Goal: Information Seeking & Learning: Learn about a topic

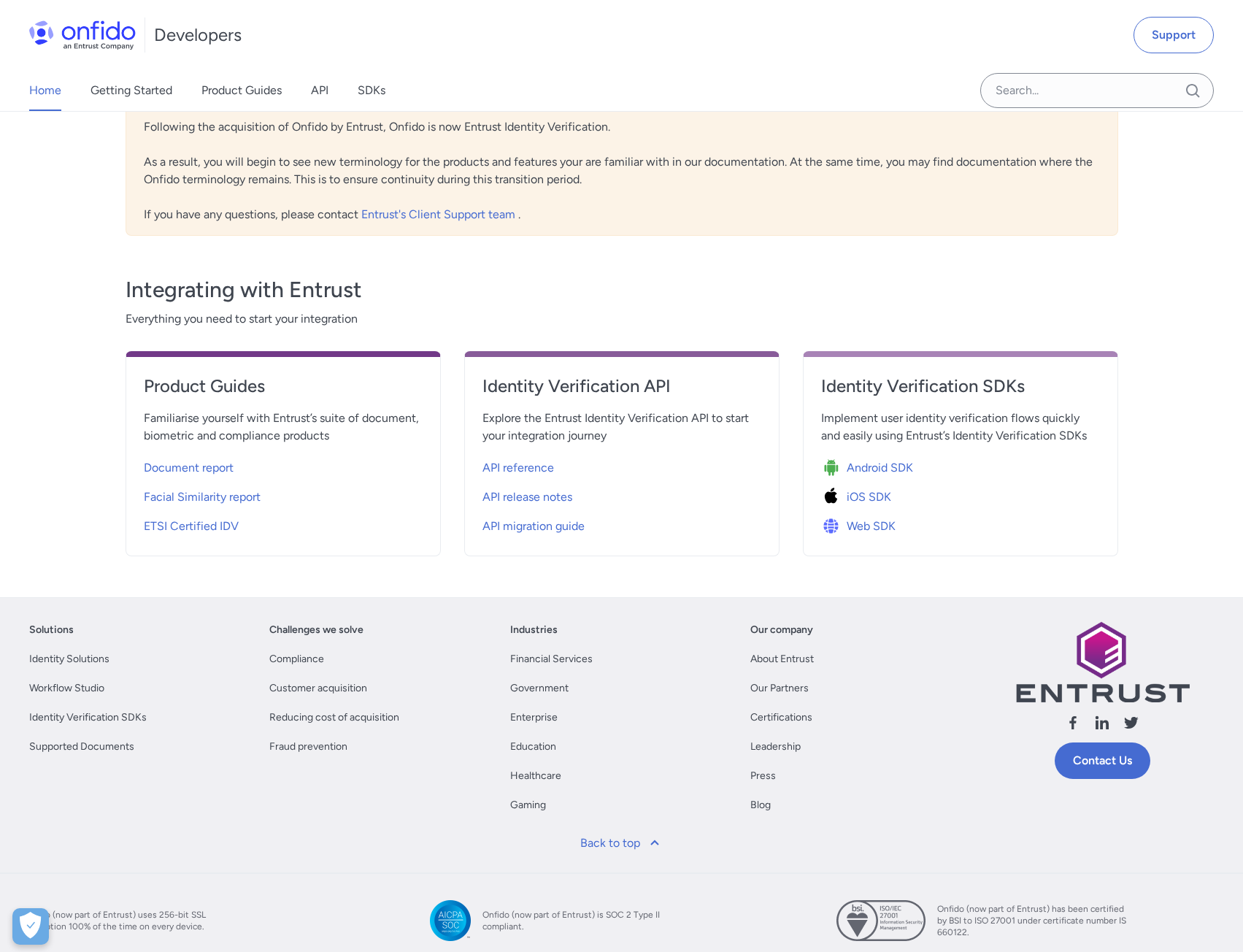
scroll to position [346, 0]
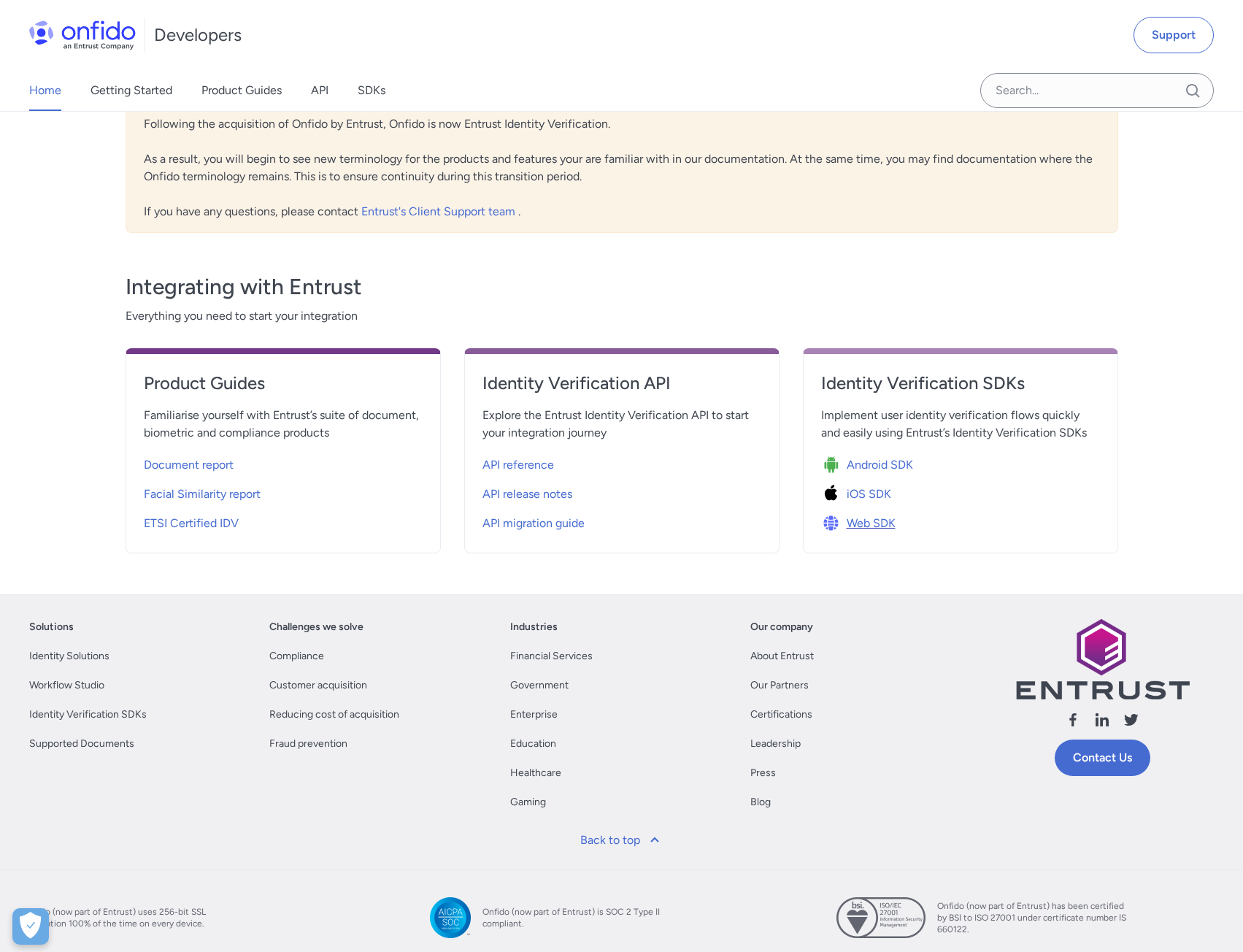
click at [860, 521] on span "Web SDK" at bounding box center [871, 523] width 49 height 18
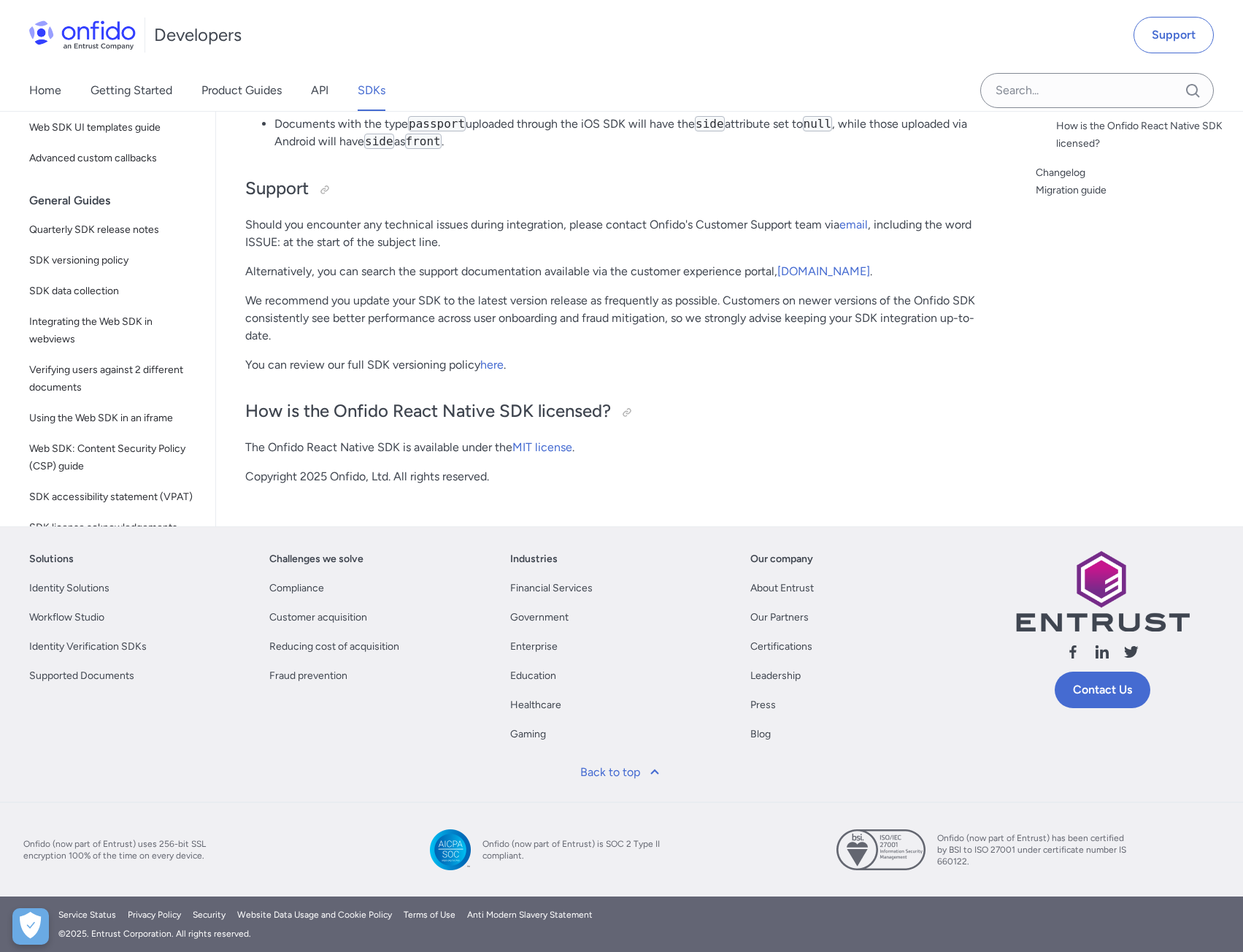
scroll to position [17364, 0]
